Goal: Navigation & Orientation: Understand site structure

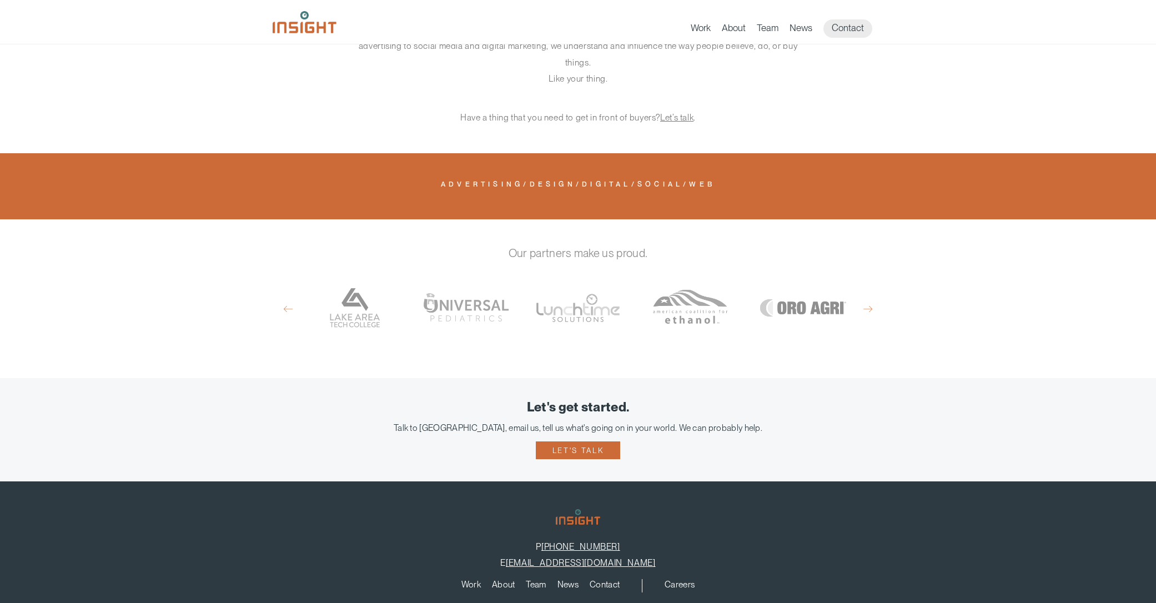
scroll to position [759, 0]
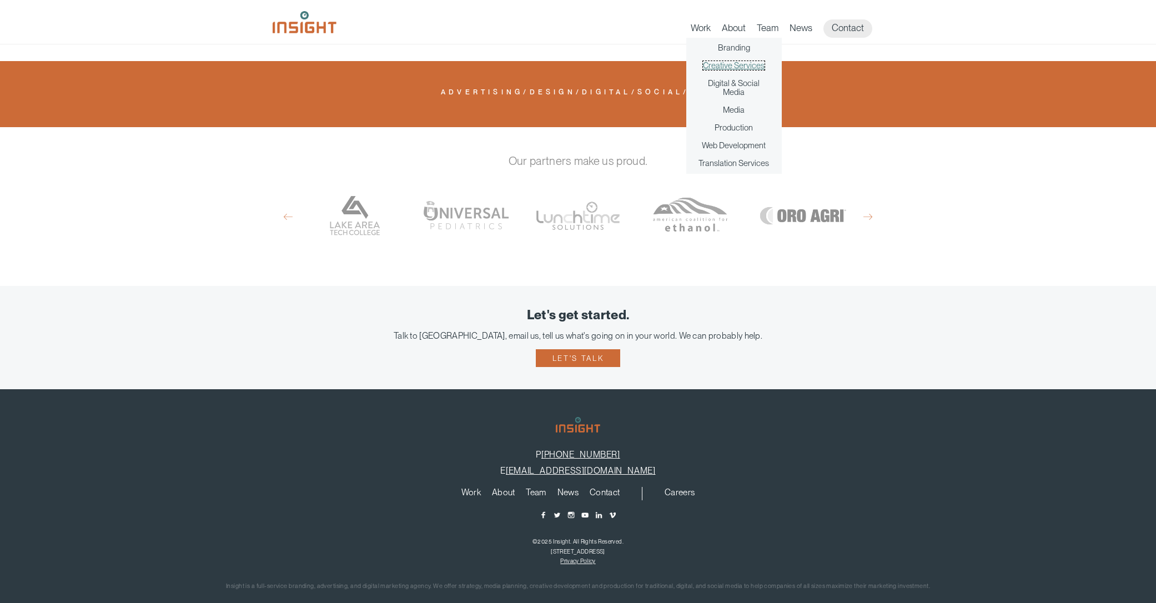
click at [734, 65] on link "Creative Services" at bounding box center [734, 65] width 62 height 9
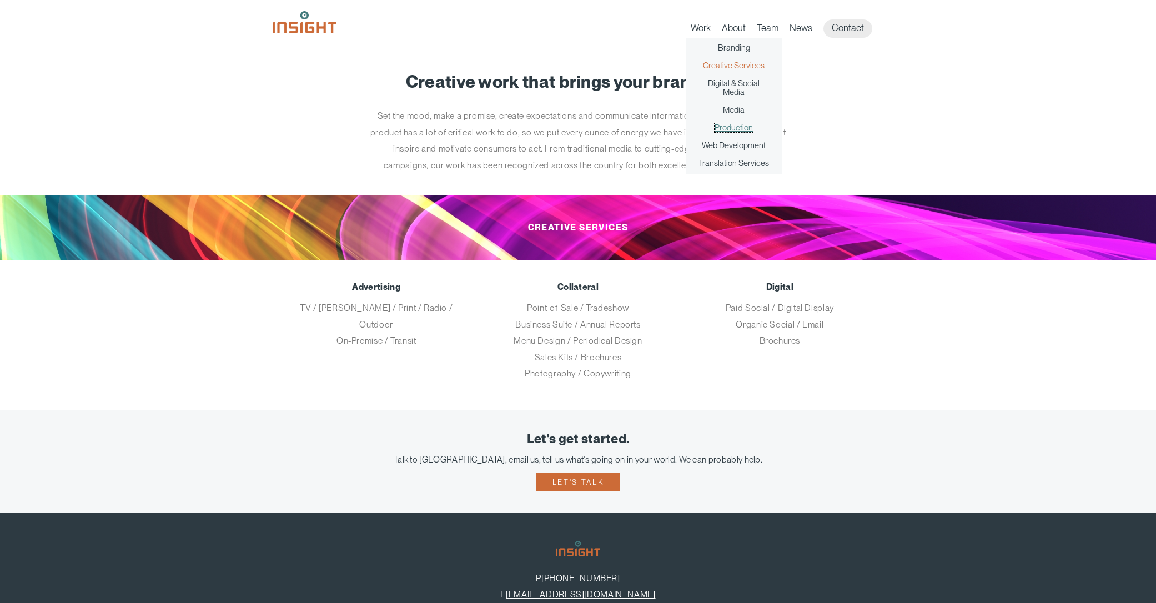
click at [716, 129] on link "Production" at bounding box center [733, 127] width 38 height 9
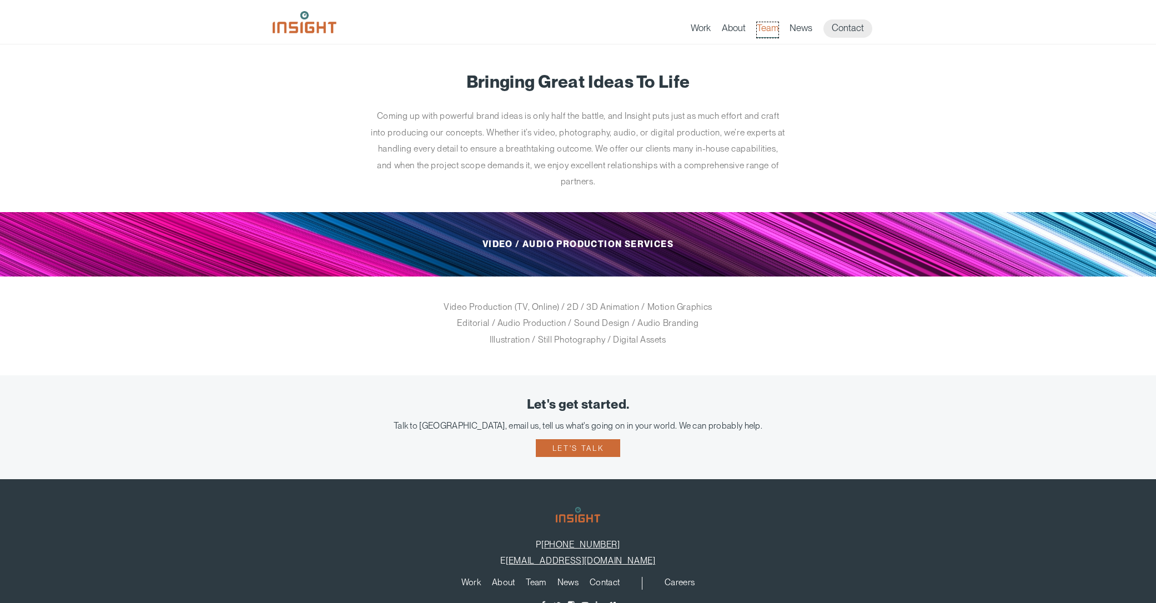
click at [775, 31] on link "Team" at bounding box center [768, 30] width 22 height 16
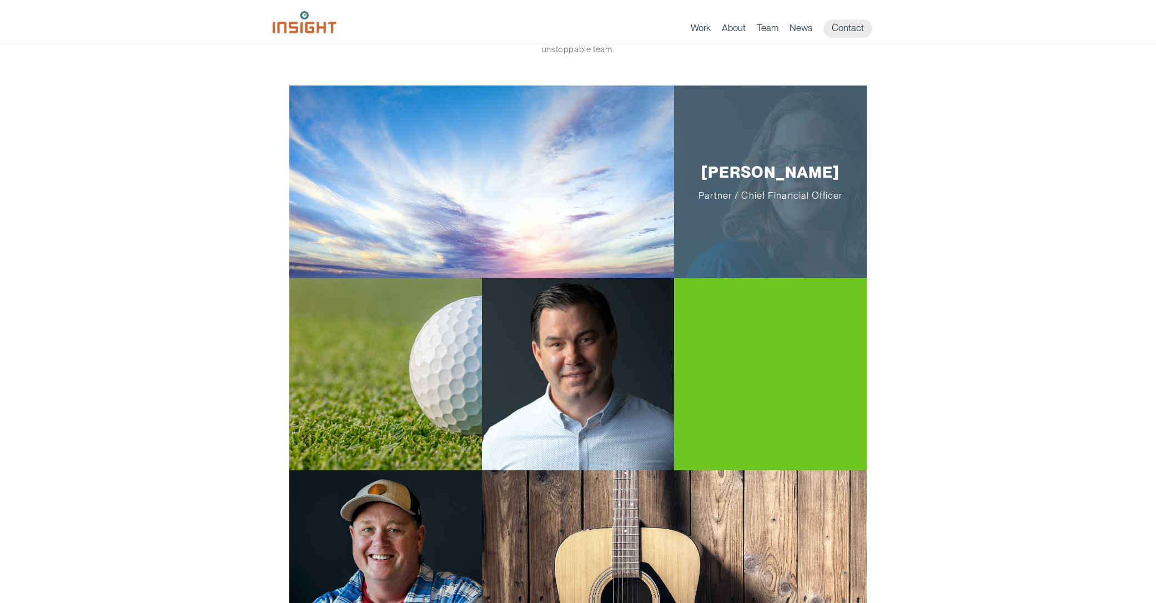
scroll to position [95, 0]
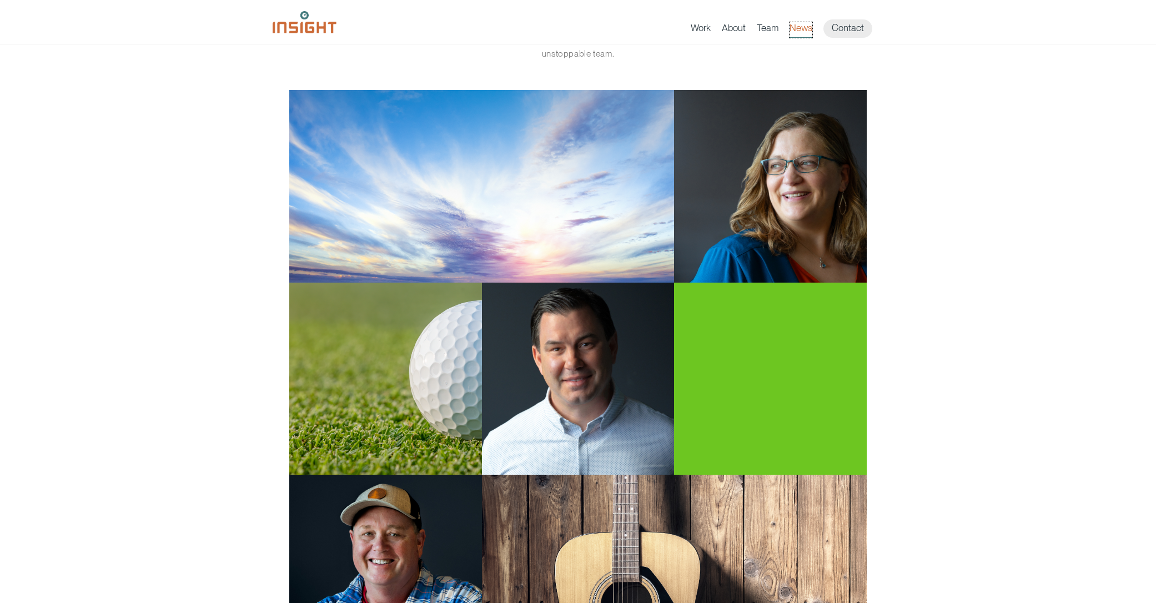
click at [798, 31] on link "News" at bounding box center [800, 30] width 23 height 16
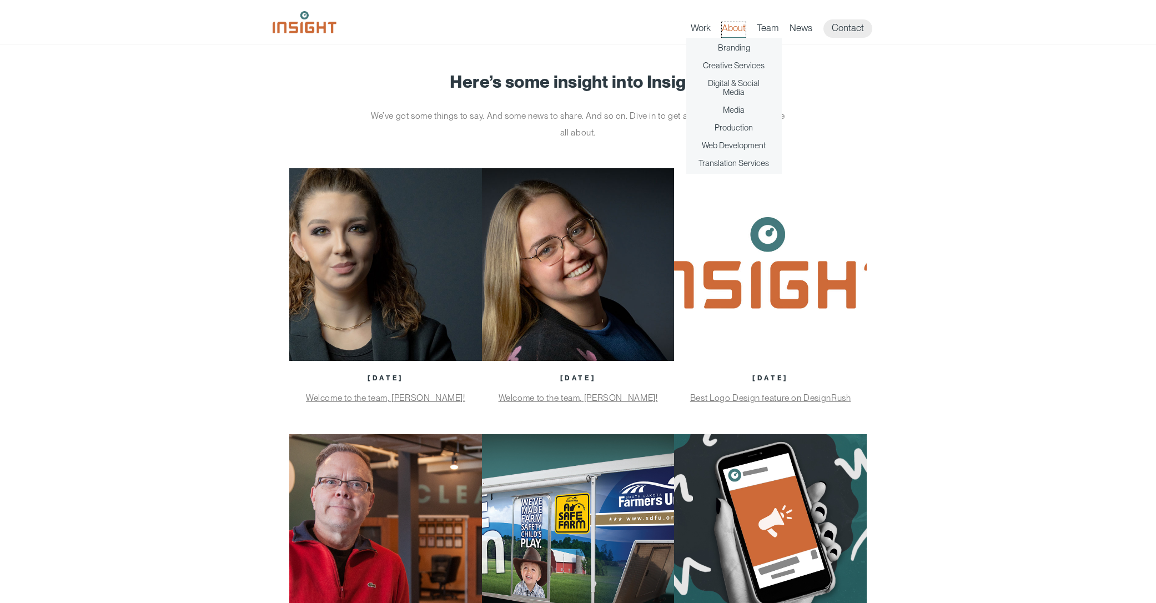
click at [726, 29] on link "About" at bounding box center [734, 30] width 24 height 16
